Goal: Task Accomplishment & Management: Use online tool/utility

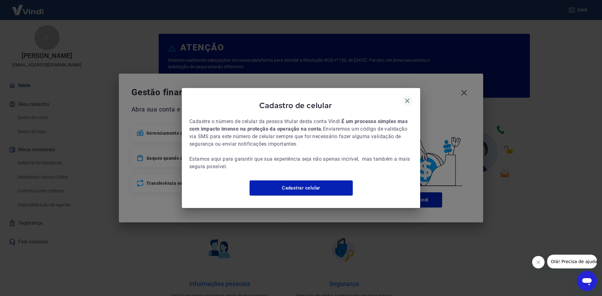
click at [407, 98] on icon "button" at bounding box center [407, 101] width 8 height 8
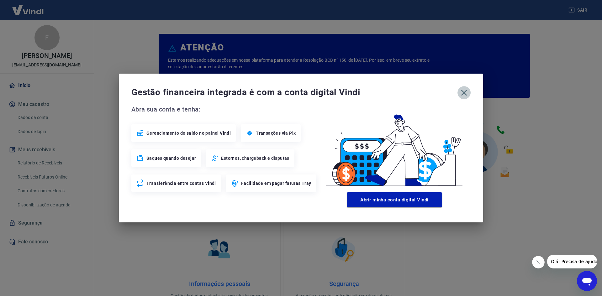
click at [467, 93] on icon "button" at bounding box center [464, 93] width 10 height 10
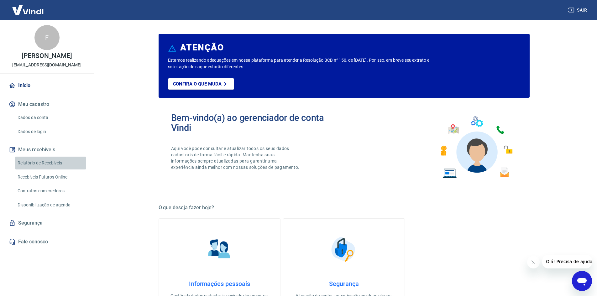
click at [48, 161] on link "Relatório de Recebíveis" at bounding box center [50, 163] width 71 height 13
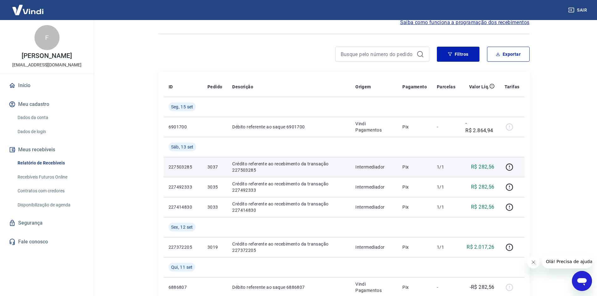
scroll to position [63, 0]
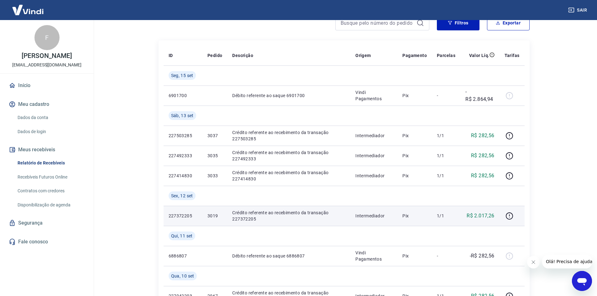
click at [212, 214] on p "3019" at bounding box center [214, 216] width 15 height 6
copy p "3019"
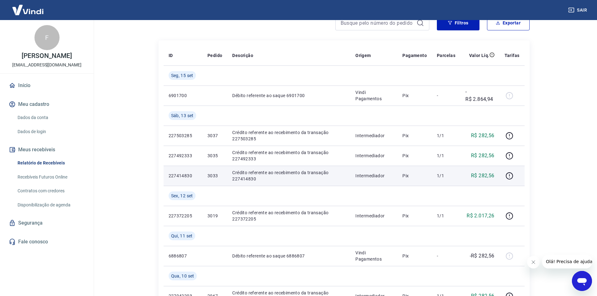
click at [216, 174] on p "3033" at bounding box center [214, 176] width 15 height 6
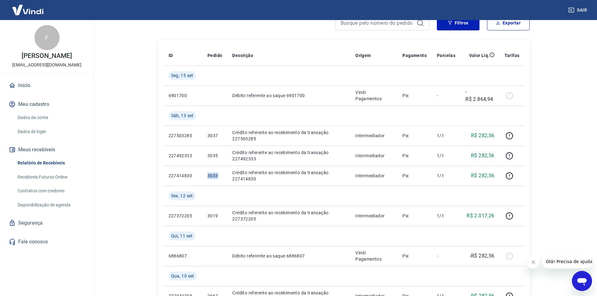
copy p "3033"
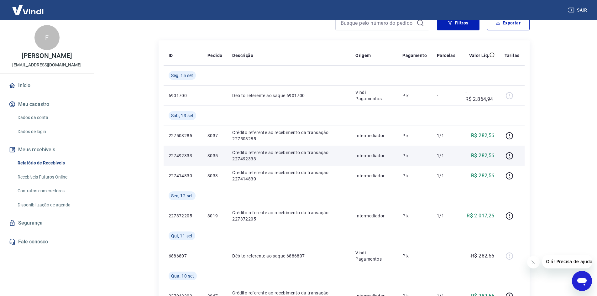
click at [211, 156] on p "3035" at bounding box center [214, 156] width 15 height 6
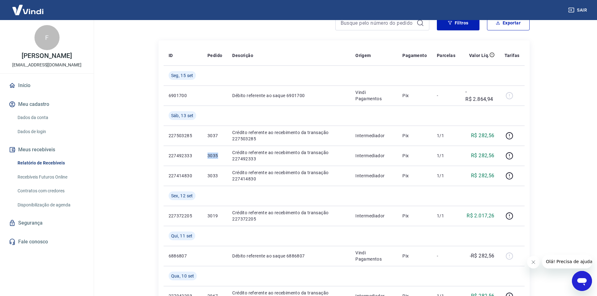
copy p "3035"
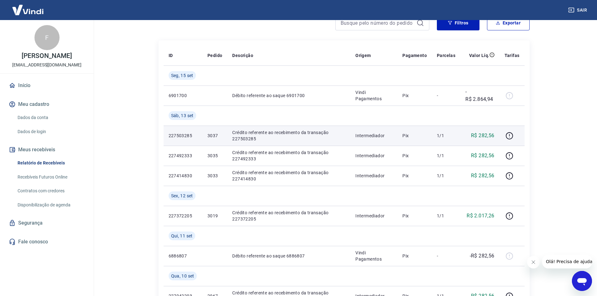
click at [210, 138] on p "3037" at bounding box center [214, 136] width 15 height 6
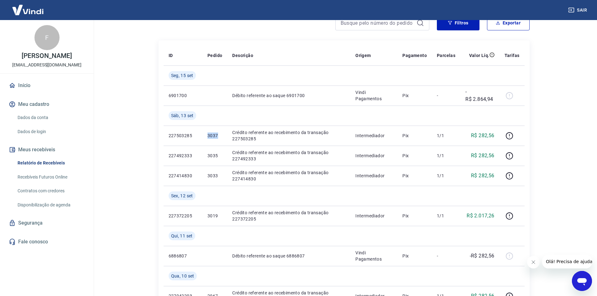
copy p "3037"
